Goal: Task Accomplishment & Management: Manage account settings

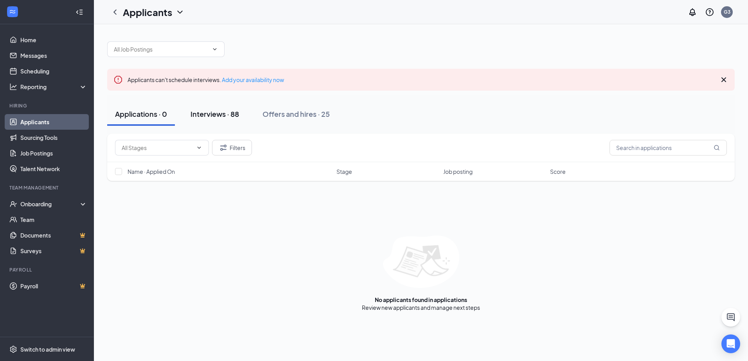
click at [226, 116] on div "Interviews · 88" at bounding box center [214, 114] width 48 height 10
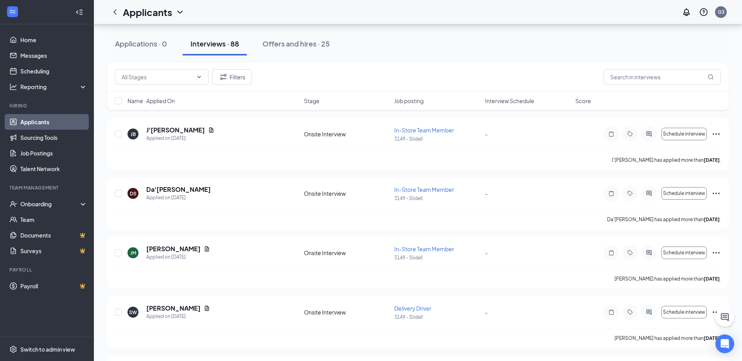
scroll to position [1831, 0]
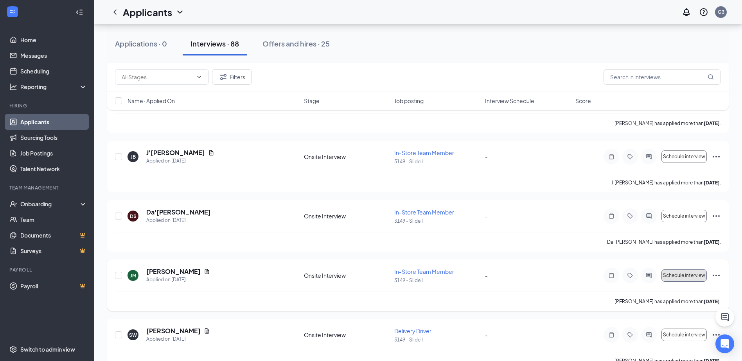
click at [663, 274] on span "Schedule interview" at bounding box center [684, 275] width 42 height 5
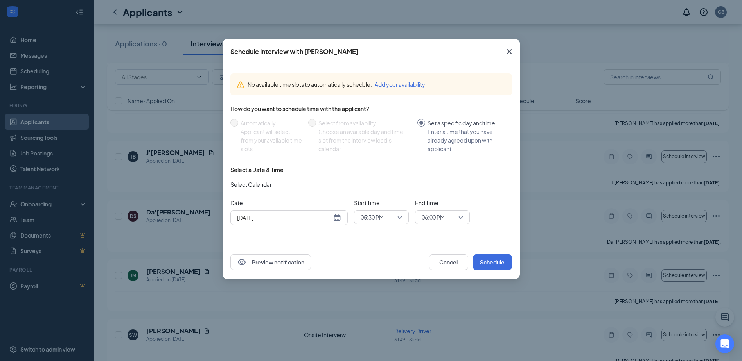
click at [337, 216] on div "[DATE]" at bounding box center [289, 217] width 104 height 9
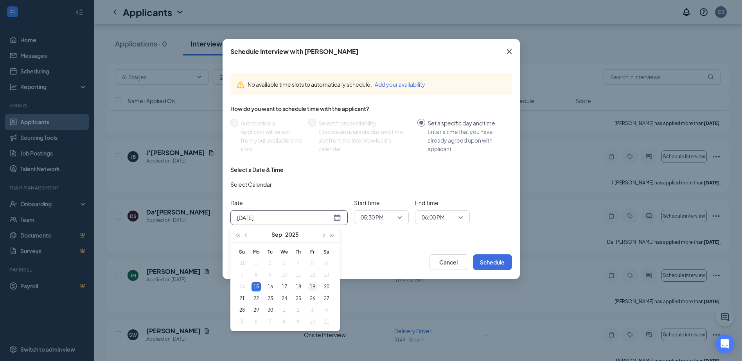
type input "[DATE]"
click at [309, 284] on div "19" at bounding box center [312, 286] width 9 height 9
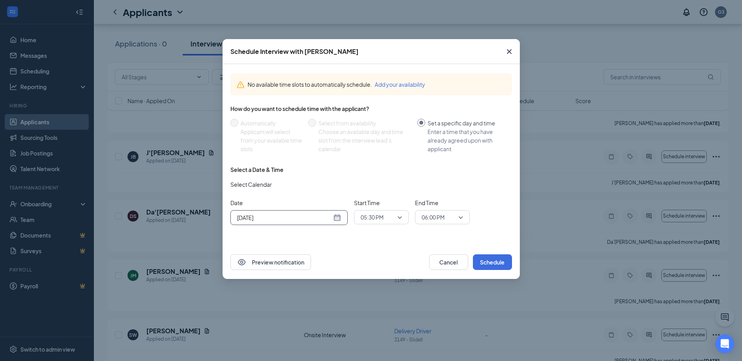
click at [388, 216] on span "05:30 PM" at bounding box center [377, 218] width 34 height 12
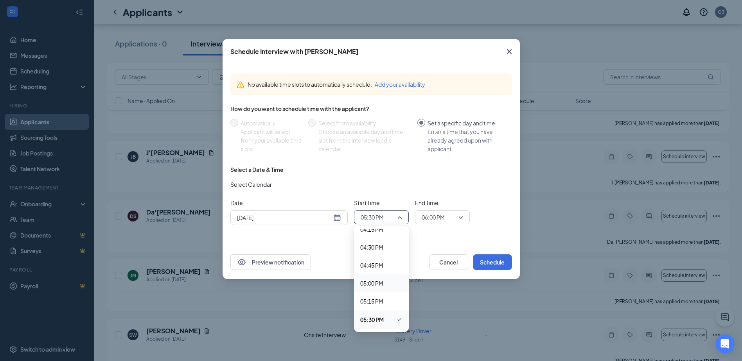
click at [378, 277] on div "05:00 PM" at bounding box center [381, 283] width 55 height 18
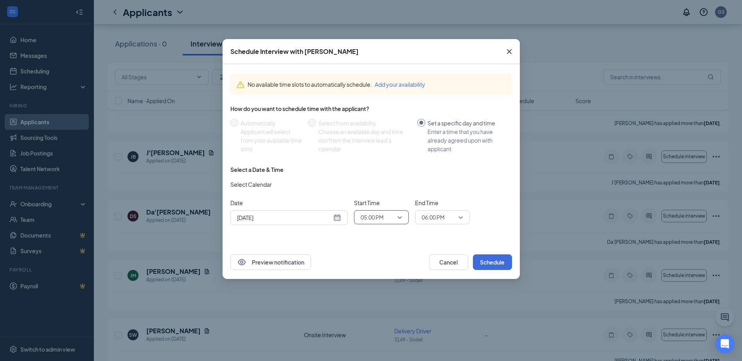
click at [447, 222] on span "06:00 PM" at bounding box center [438, 218] width 34 height 12
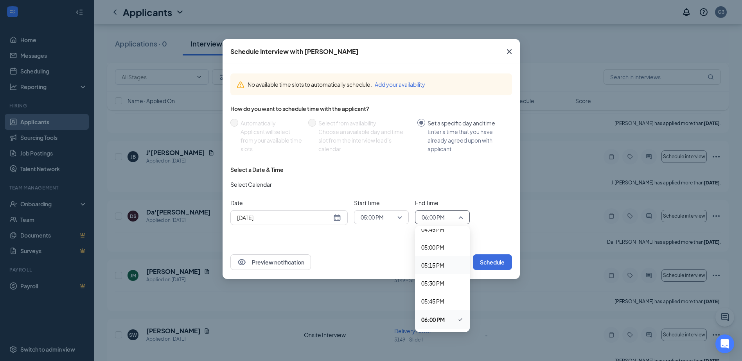
click at [446, 269] on span "05:15 PM" at bounding box center [442, 265] width 42 height 9
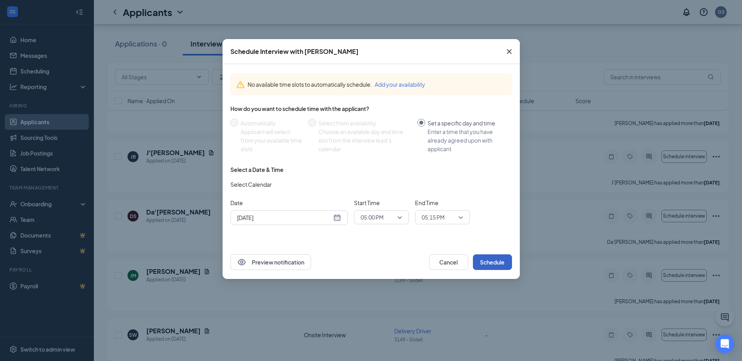
click at [483, 265] on button "Schedule" at bounding box center [492, 263] width 39 height 16
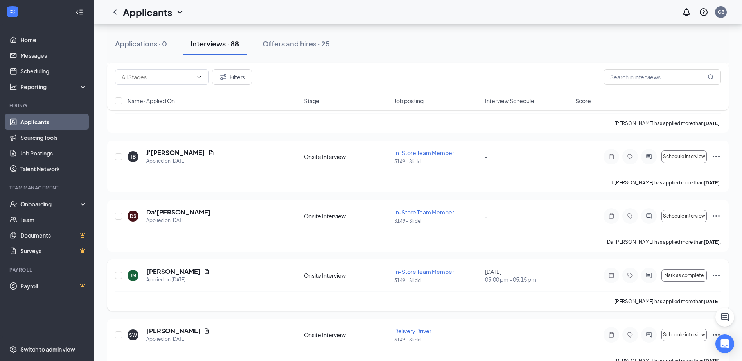
click at [719, 273] on icon "Ellipses" at bounding box center [715, 275] width 9 height 9
click at [680, 312] on p "Request reschedule" at bounding box center [680, 313] width 67 height 8
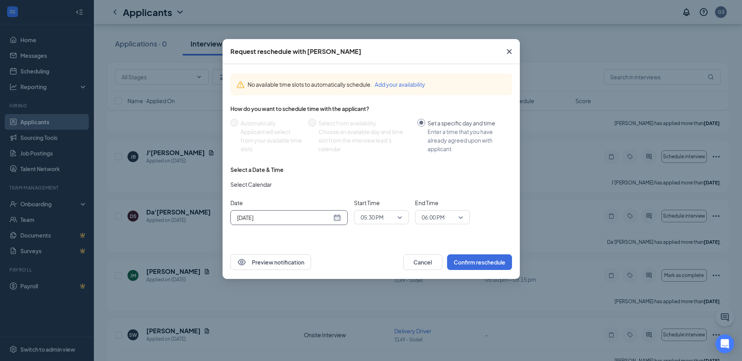
click at [336, 217] on div "[DATE]" at bounding box center [289, 217] width 104 height 9
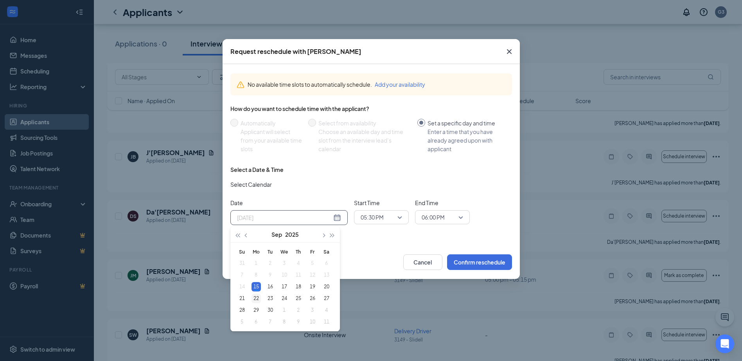
type input "[DATE]"
click at [256, 300] on div "22" at bounding box center [255, 298] width 9 height 9
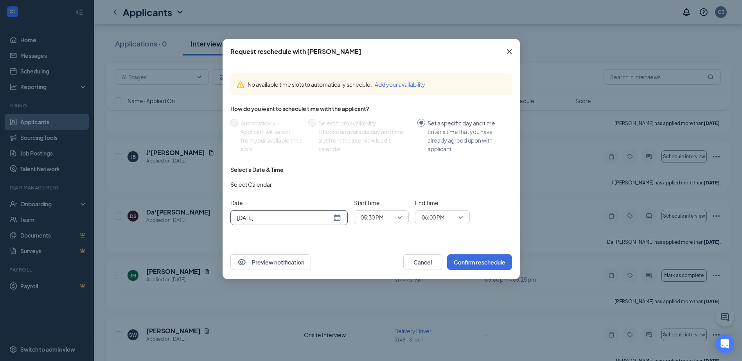
click at [398, 217] on span "05:30 PM" at bounding box center [380, 218] width 41 height 12
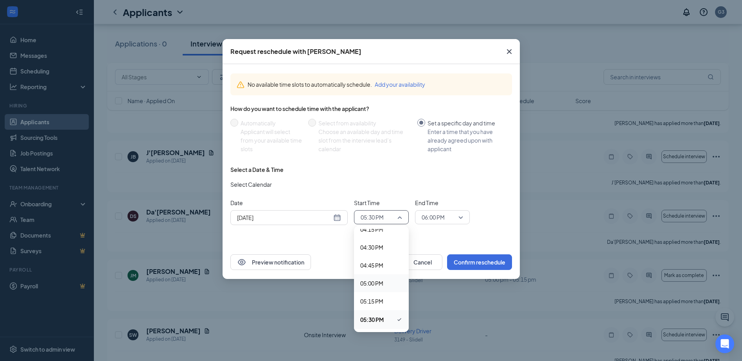
click at [383, 282] on span "05:00 PM" at bounding box center [371, 283] width 23 height 9
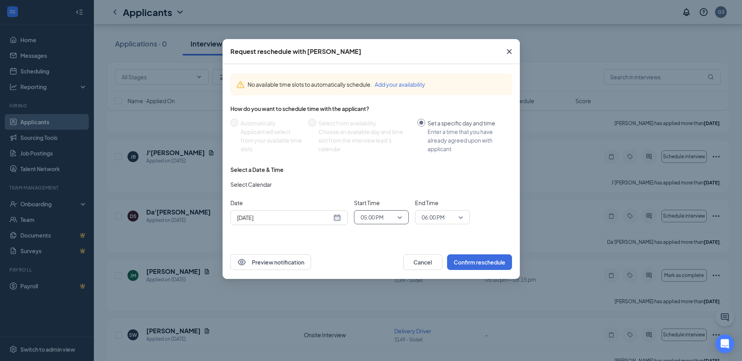
click at [449, 222] on span "06:00 PM" at bounding box center [438, 218] width 34 height 12
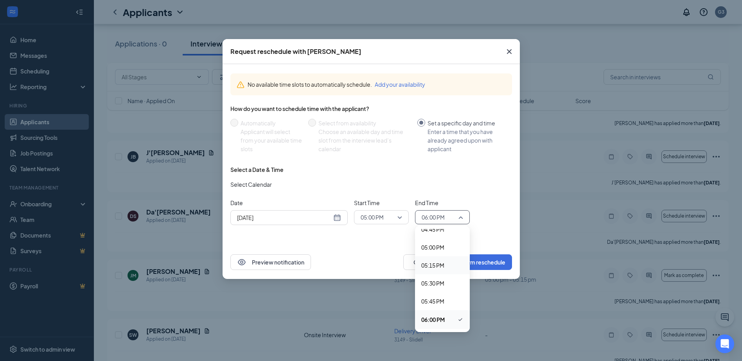
click at [444, 263] on span "05:15 PM" at bounding box center [432, 265] width 23 height 9
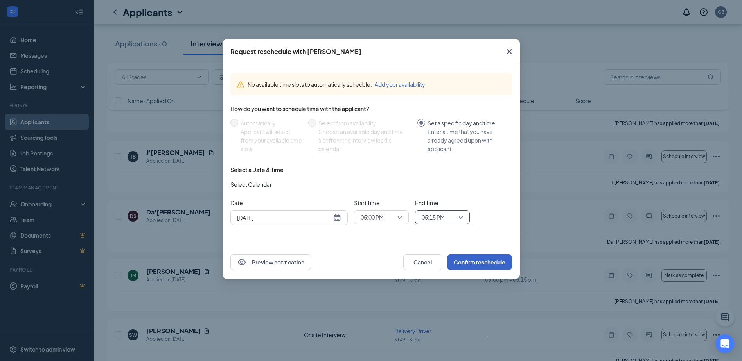
click at [463, 259] on button "Confirm reschedule" at bounding box center [479, 263] width 65 height 16
